Goal: Information Seeking & Learning: Learn about a topic

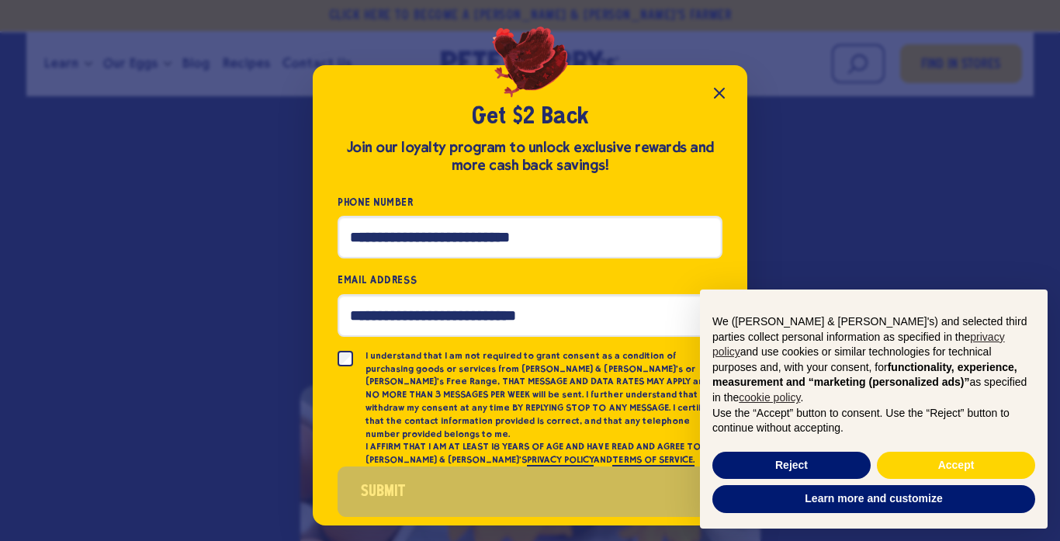
click at [716, 91] on icon "Close popup" at bounding box center [719, 92] width 9 height 9
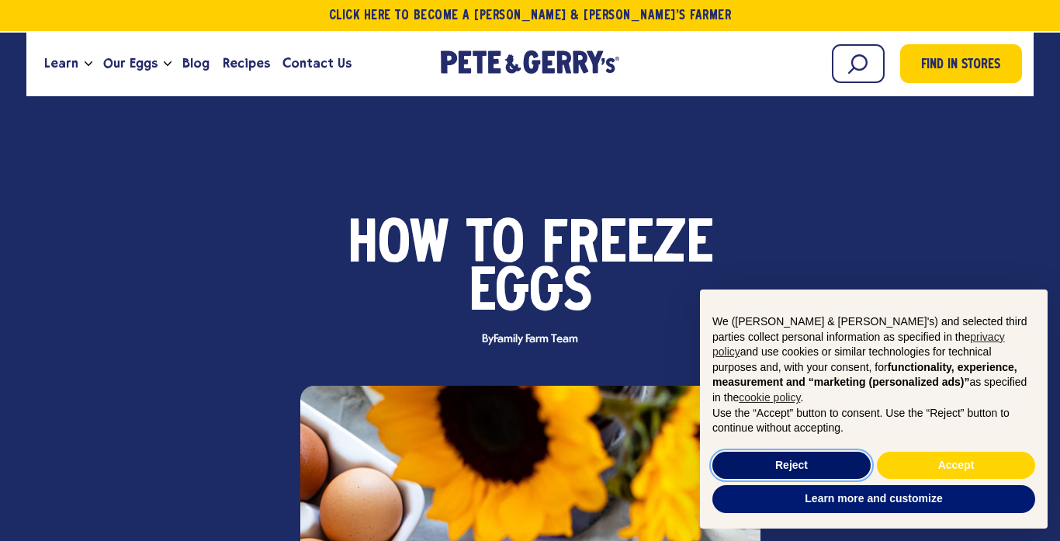
click at [797, 463] on button "Reject" at bounding box center [791, 466] width 158 height 28
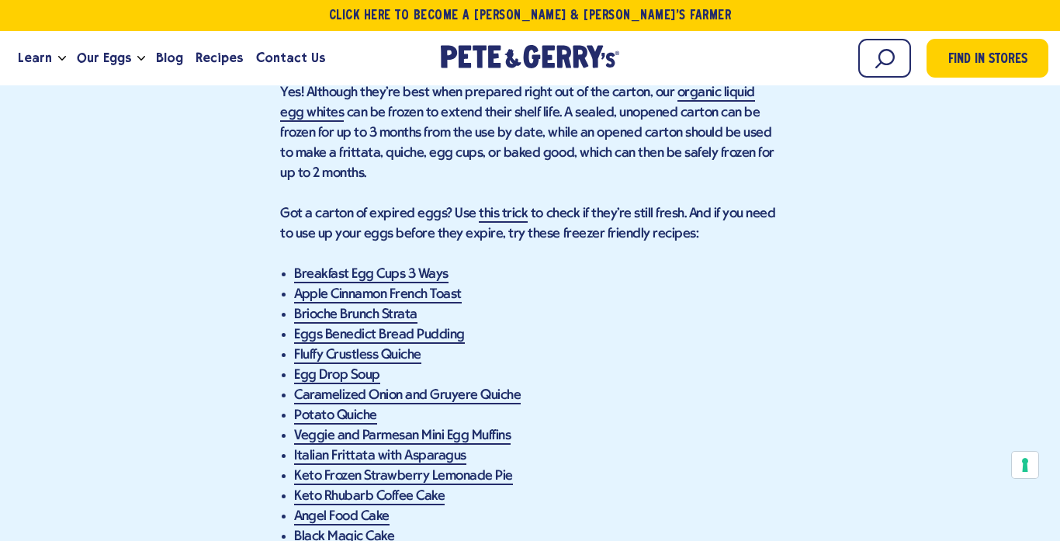
scroll to position [3212, 0]
click at [408, 266] on link "Breakfast Egg Cups 3 Ways" at bounding box center [371, 274] width 154 height 16
